Goal: Navigation & Orientation: Find specific page/section

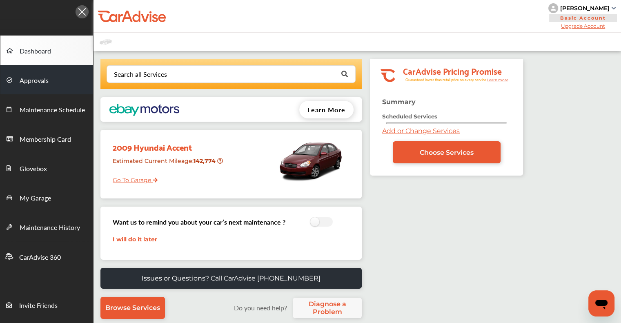
click at [27, 81] on span "Approvals" at bounding box center [34, 81] width 29 height 11
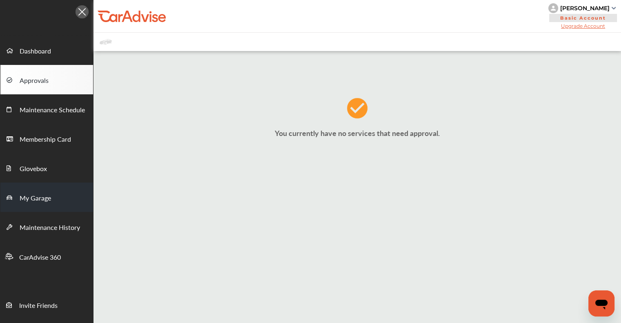
click at [49, 194] on span "My Garage" at bounding box center [35, 198] width 31 height 11
